Goal: Transaction & Acquisition: Purchase product/service

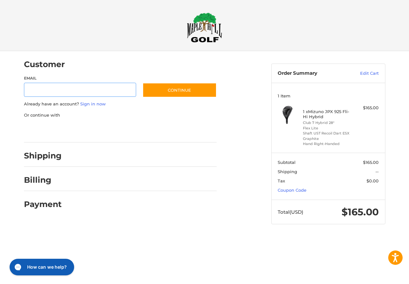
click at [32, 92] on input "Email" at bounding box center [80, 90] width 112 height 14
type input "**********"
click at [92, 104] on link "Sign in now" at bounding box center [93, 103] width 26 height 5
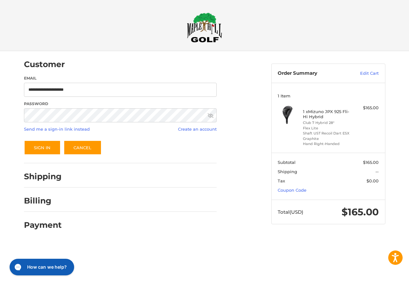
click at [210, 116] on icon at bounding box center [210, 116] width 6 height 6
click at [46, 148] on button "Sign In" at bounding box center [42, 147] width 37 height 15
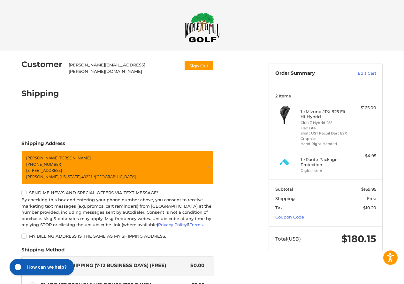
click at [312, 162] on h4 "1 x Route Package Protection" at bounding box center [324, 162] width 49 height 11
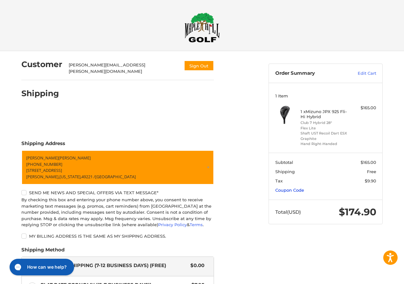
click at [293, 190] on link "Coupon Code" at bounding box center [289, 189] width 29 height 5
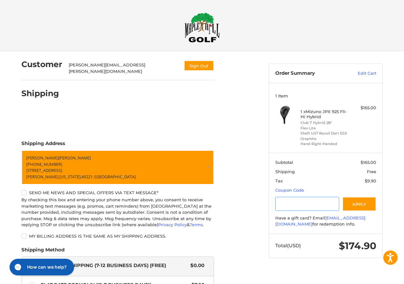
click at [282, 208] on input "Gift Certificate or Coupon Code" at bounding box center [307, 204] width 64 height 14
type input "******"
click at [365, 204] on button "Apply" at bounding box center [359, 204] width 34 height 14
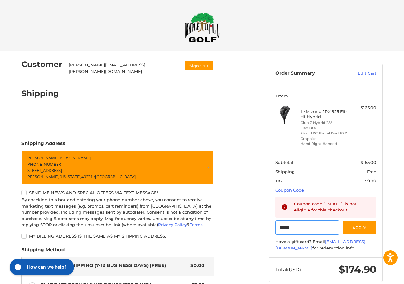
drag, startPoint x: 294, startPoint y: 227, endPoint x: 252, endPoint y: 231, distance: 42.0
click at [252, 231] on div "Customer [PERSON_NAME][EMAIL_ADDRESS][PERSON_NAME][DOMAIN_NAME] Sign Out Shippi…" at bounding box center [202, 225] width 383 height 349
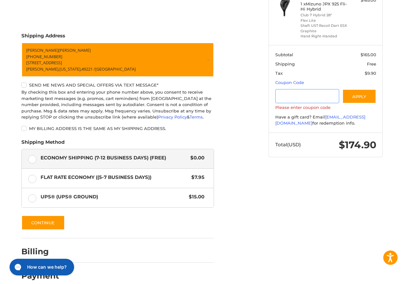
scroll to position [113, 0]
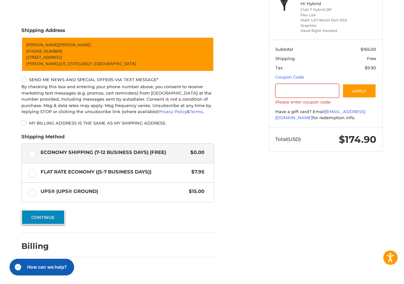
click at [54, 216] on button "Continue" at bounding box center [42, 217] width 43 height 15
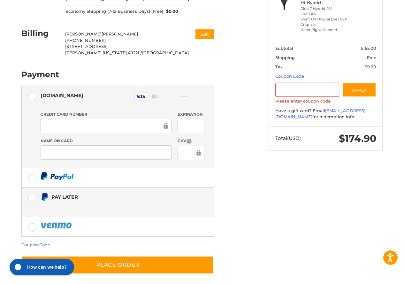
scroll to position [115, 0]
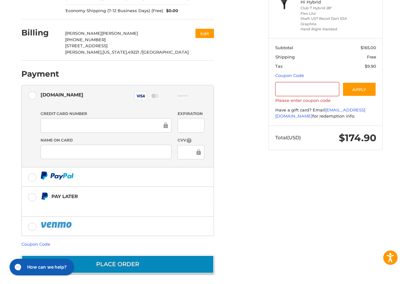
click at [148, 260] on button "Place Order" at bounding box center [117, 264] width 192 height 18
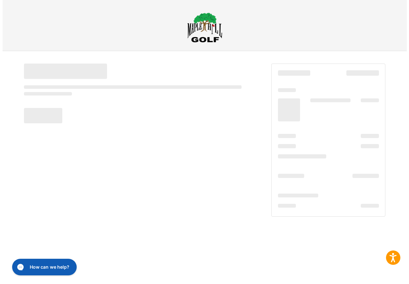
scroll to position [0, 0]
